Goal: Task Accomplishment & Management: Manage account settings

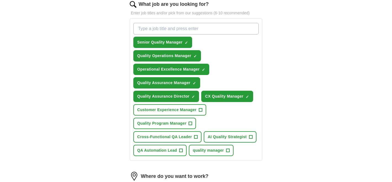
scroll to position [163, 0]
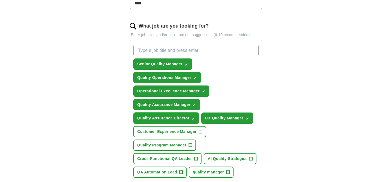
click at [0, 0] on span "×" at bounding box center [0, 0] width 0 height 0
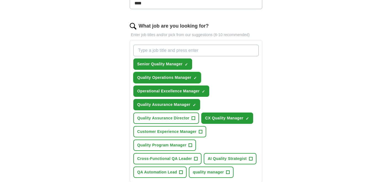
click at [0, 0] on span "×" at bounding box center [0, 0] width 0 height 0
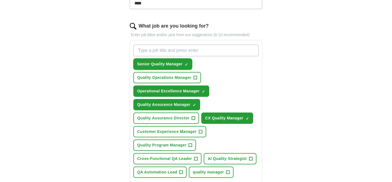
click at [0, 0] on span "×" at bounding box center [0, 0] width 0 height 0
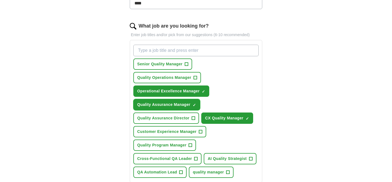
click at [0, 0] on span "×" at bounding box center [0, 0] width 0 height 0
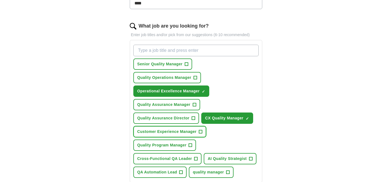
click at [201, 132] on span "+" at bounding box center [200, 132] width 3 height 4
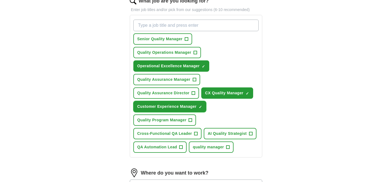
scroll to position [191, 0]
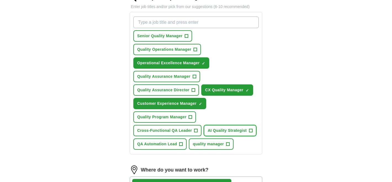
click at [251, 130] on span "+" at bounding box center [250, 131] width 3 height 4
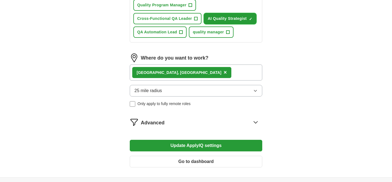
scroll to position [304, 0]
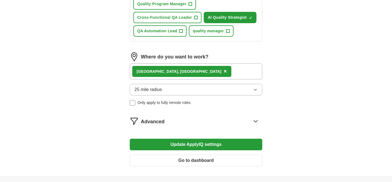
scroll to position [305, 0]
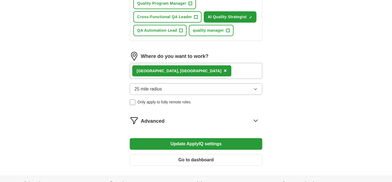
click at [220, 90] on button "25 mile radius" at bounding box center [196, 89] width 133 height 12
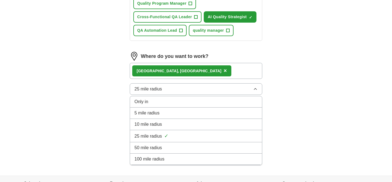
click at [220, 90] on button "25 mile radius" at bounding box center [196, 89] width 133 height 12
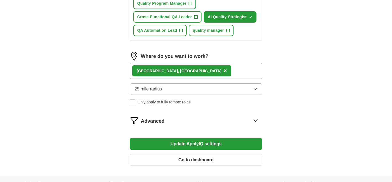
click at [151, 103] on span "Only apply to fully remote roles" at bounding box center [164, 102] width 53 height 6
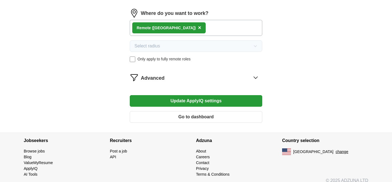
scroll to position [355, 0]
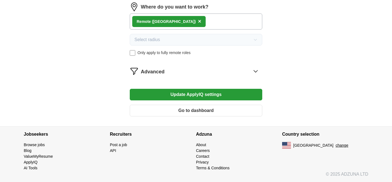
click at [204, 93] on button "Update ApplyIQ settings" at bounding box center [196, 95] width 133 height 12
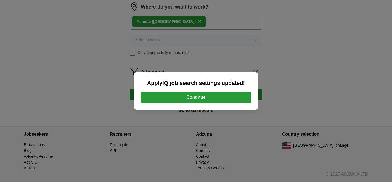
click at [224, 95] on button "Continue" at bounding box center [196, 98] width 110 height 12
